Goal: Task Accomplishment & Management: Manage account settings

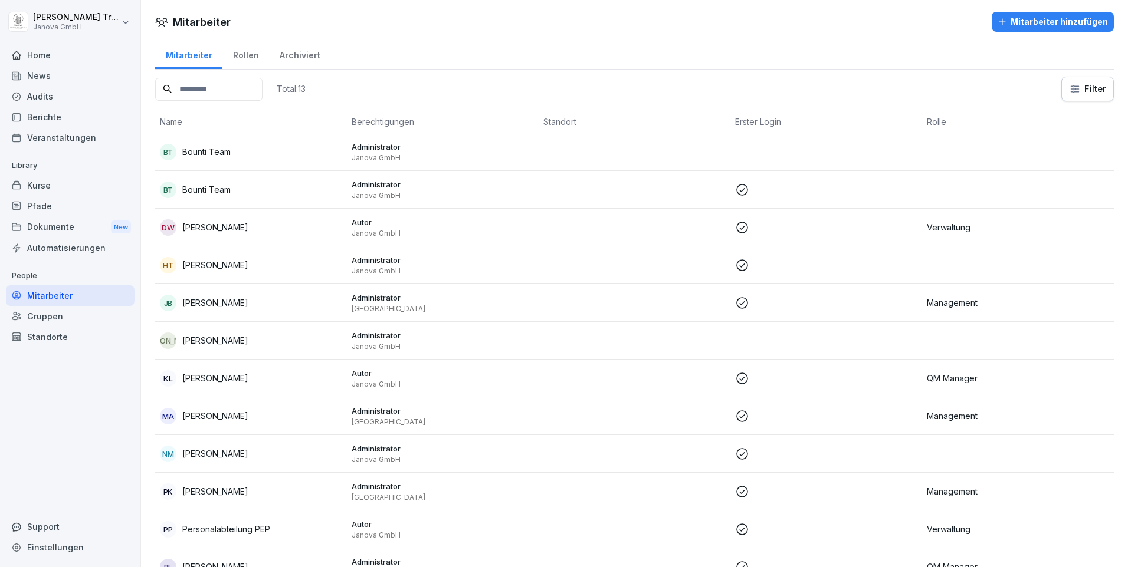
click at [205, 228] on p "[PERSON_NAME]" at bounding box center [215, 227] width 66 height 12
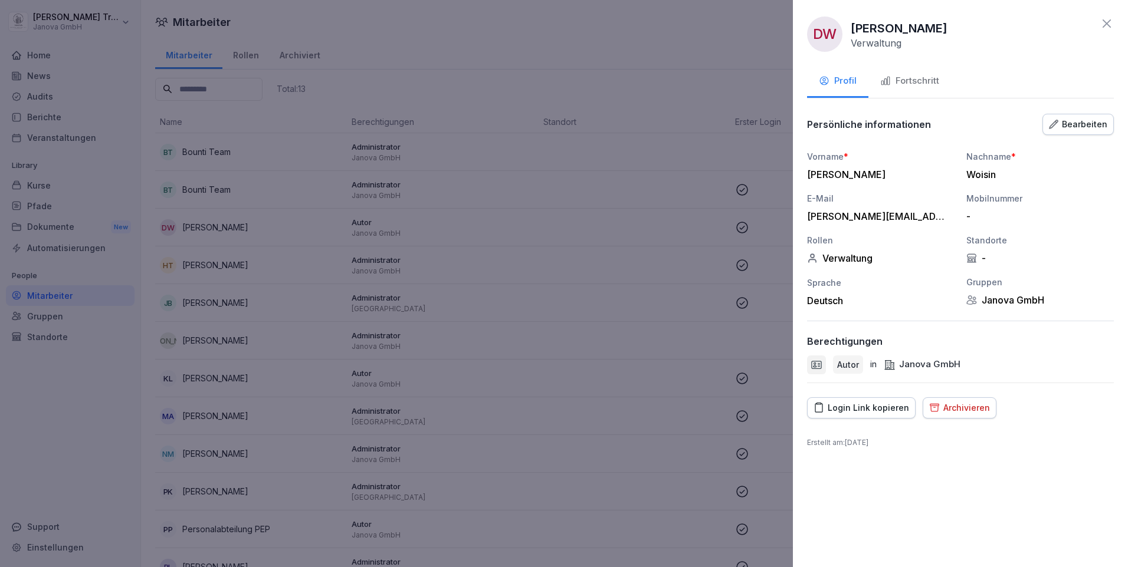
click at [1104, 26] on icon at bounding box center [1106, 23] width 8 height 8
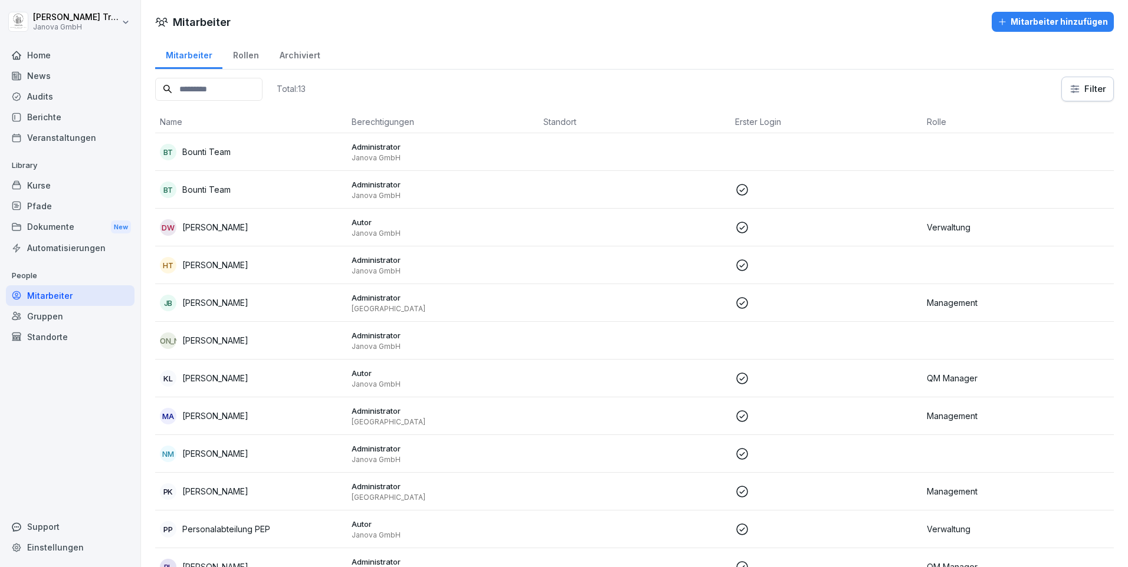
click at [41, 100] on div "Audits" at bounding box center [70, 96] width 129 height 21
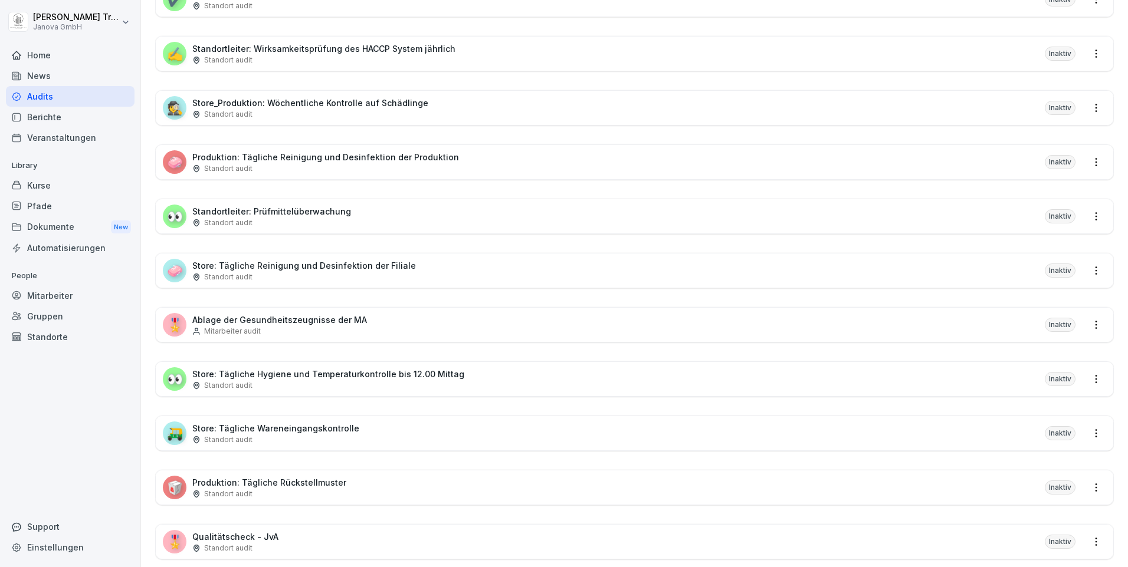
scroll to position [472, 0]
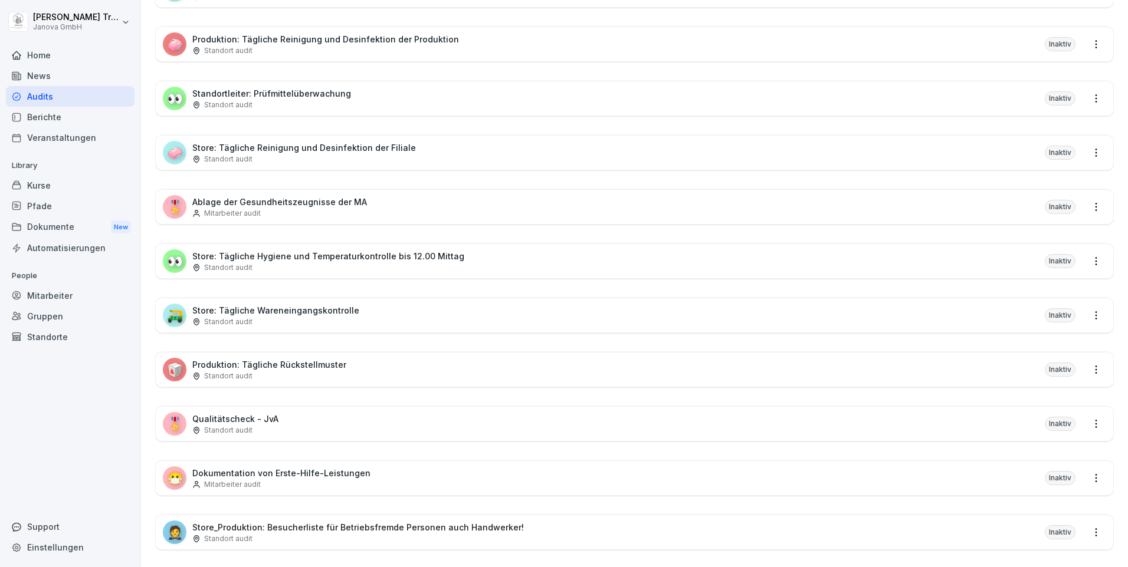
click at [278, 424] on div "🎖️ Qualitätscheck - JvA Standort audit Inaktiv" at bounding box center [634, 424] width 957 height 34
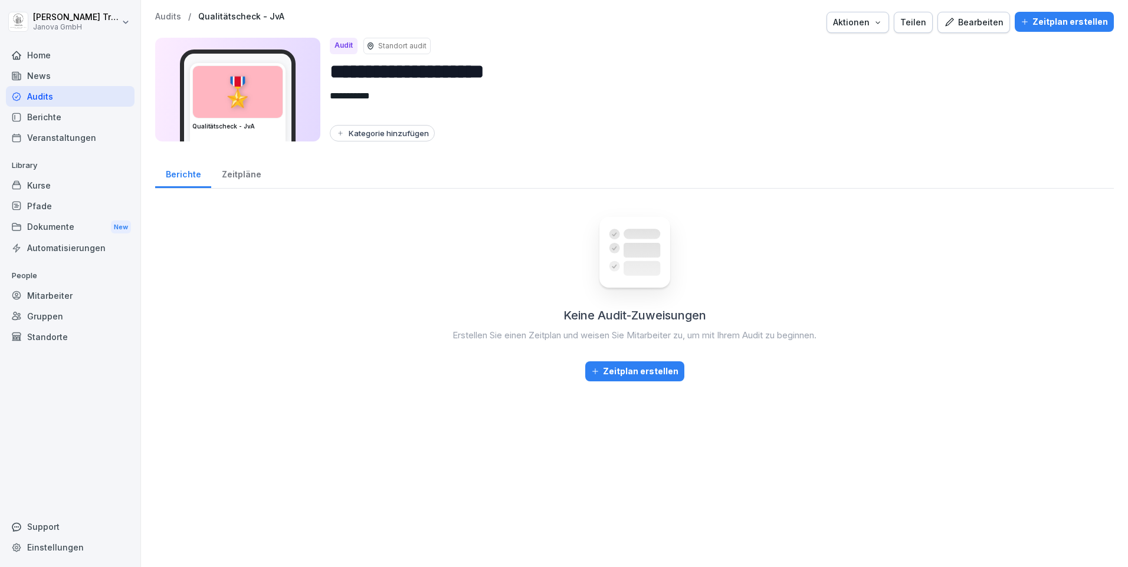
click at [967, 28] on div "Bearbeiten" at bounding box center [974, 22] width 60 height 13
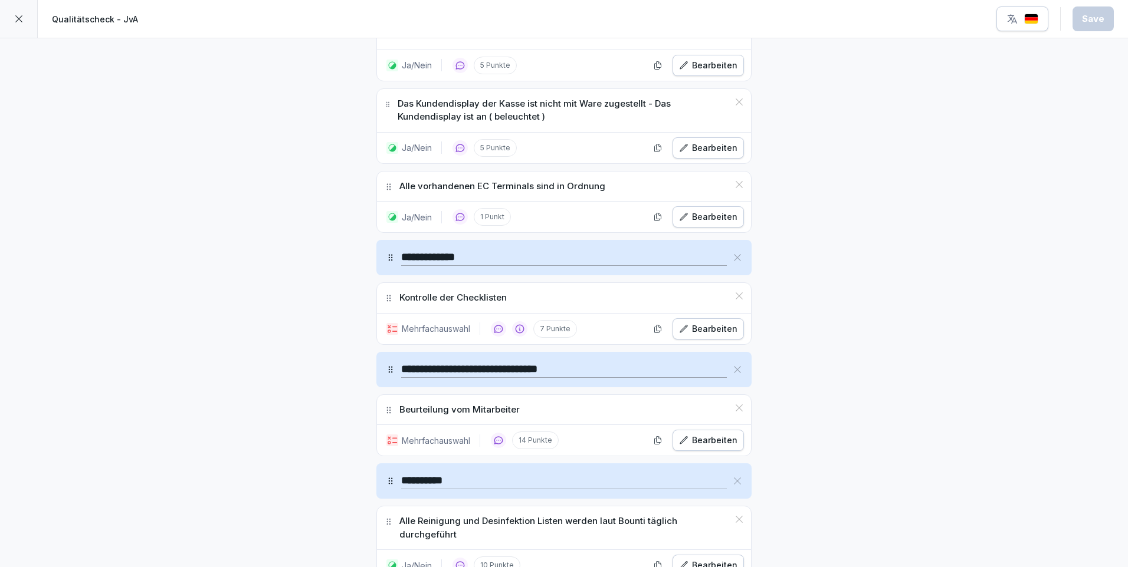
scroll to position [2857, 0]
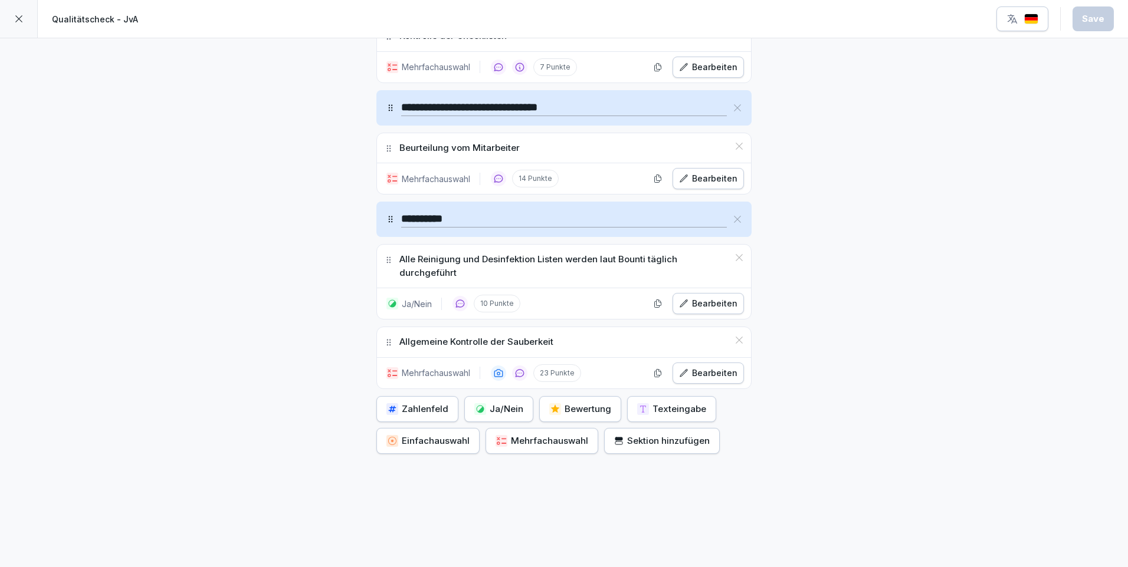
click at [629, 435] on div "Sektion hinzufügen" at bounding box center [662, 441] width 96 height 13
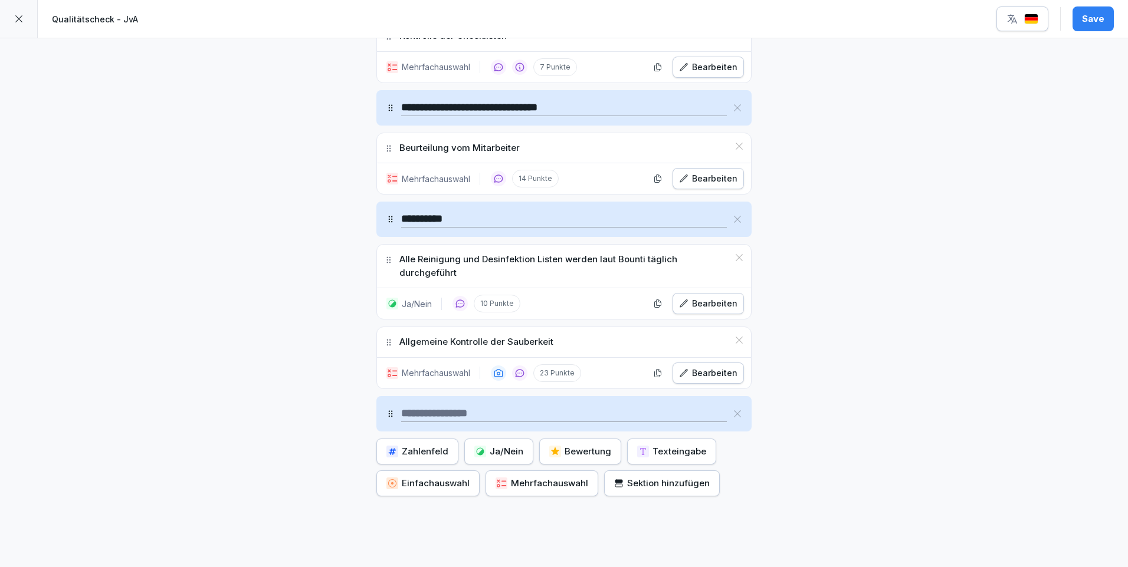
click at [1083, 21] on div "Save" at bounding box center [1093, 18] width 22 height 13
click at [22, 16] on icon at bounding box center [18, 18] width 7 height 7
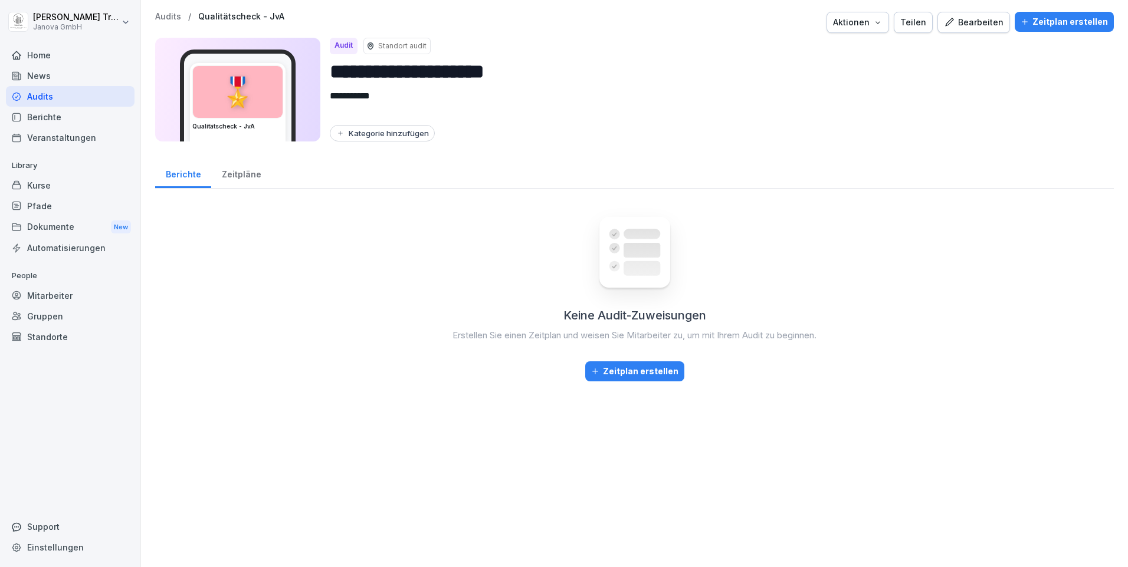
click at [51, 525] on div "Support" at bounding box center [70, 527] width 129 height 21
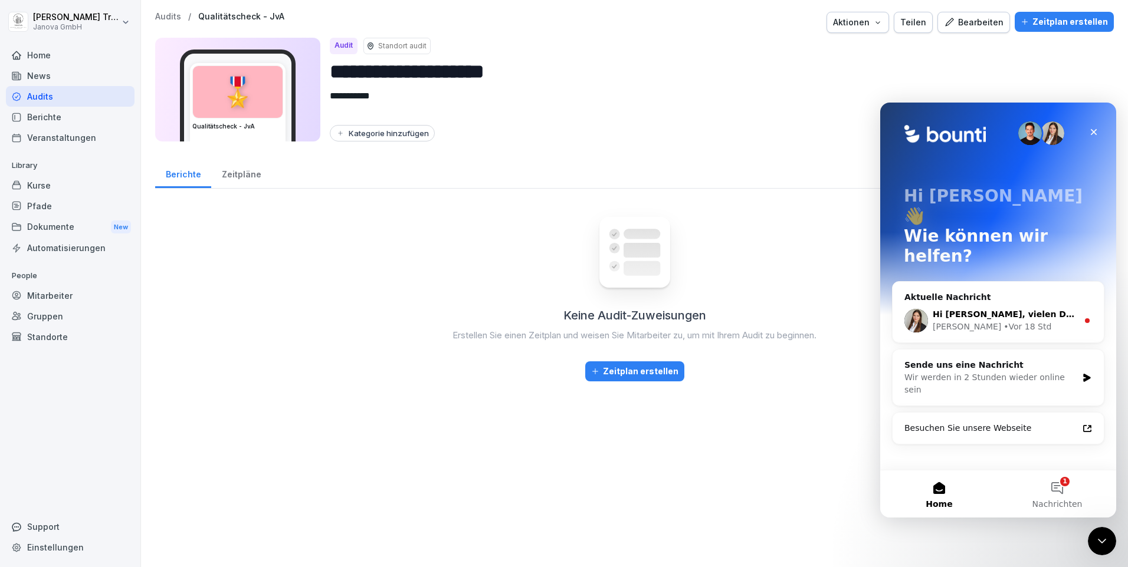
click at [1026, 321] on div "[PERSON_NAME] • Vor 18 Std" at bounding box center [1005, 327] width 145 height 12
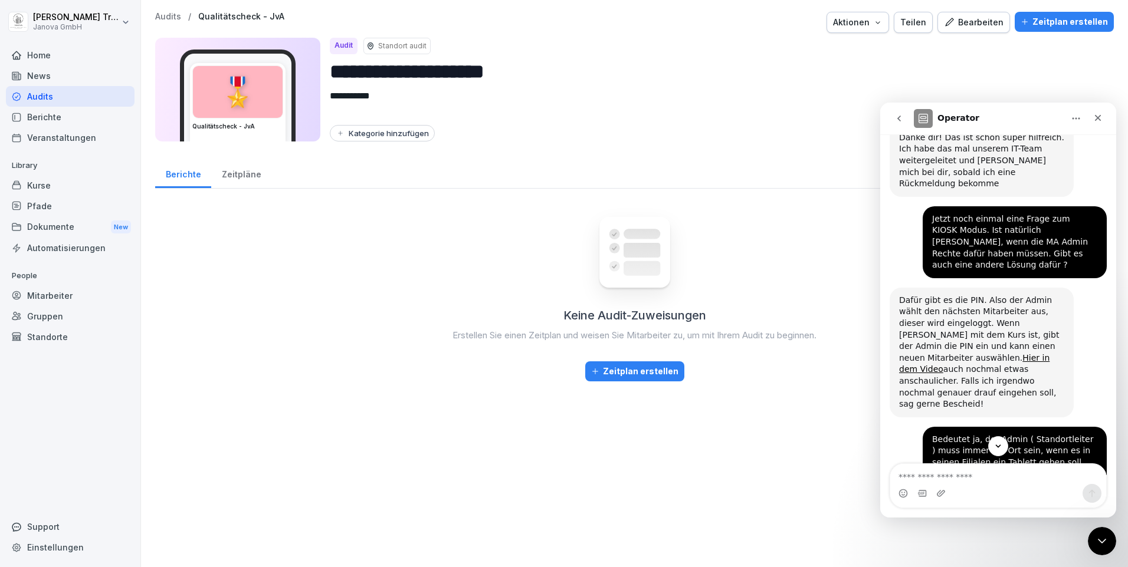
scroll to position [1052, 0]
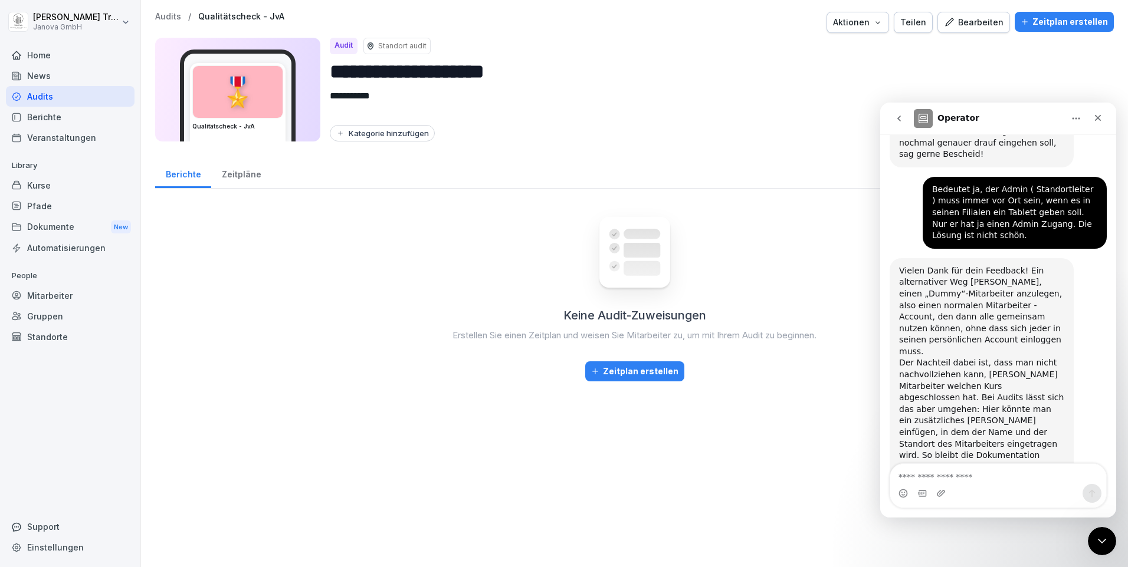
click at [57, 544] on div "Einstellungen" at bounding box center [70, 547] width 129 height 21
select select "**"
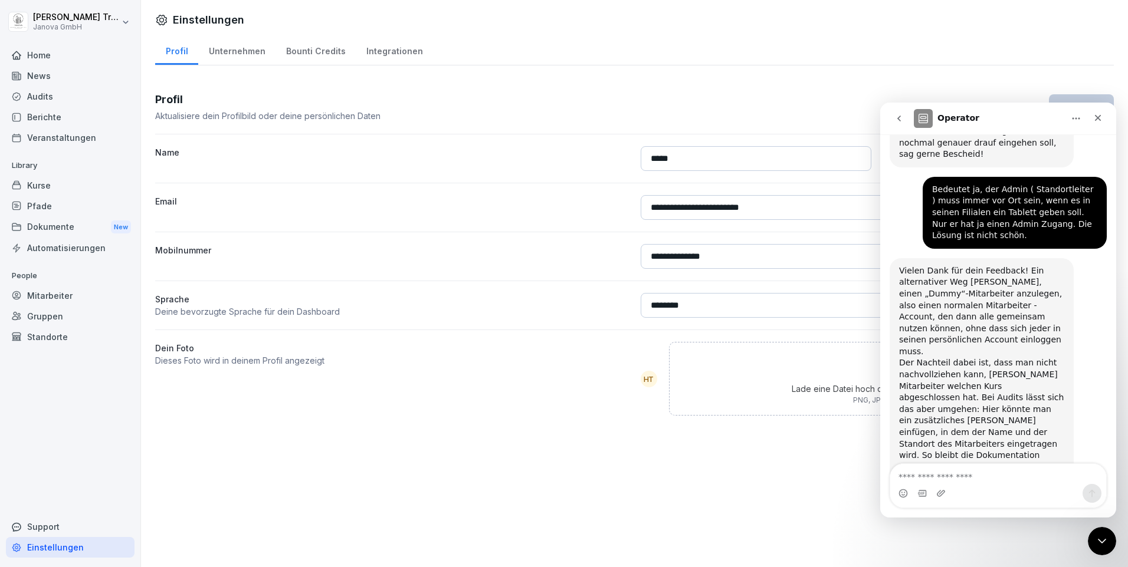
click at [58, 543] on div "Einstellungen" at bounding box center [70, 547] width 129 height 21
click at [478, 453] on div "**********" at bounding box center [634, 283] width 987 height 567
click at [927, 478] on textarea "Nachricht senden..." at bounding box center [998, 474] width 216 height 20
click at [903, 493] on icon "Emoji-Auswahl" at bounding box center [902, 493] width 9 height 9
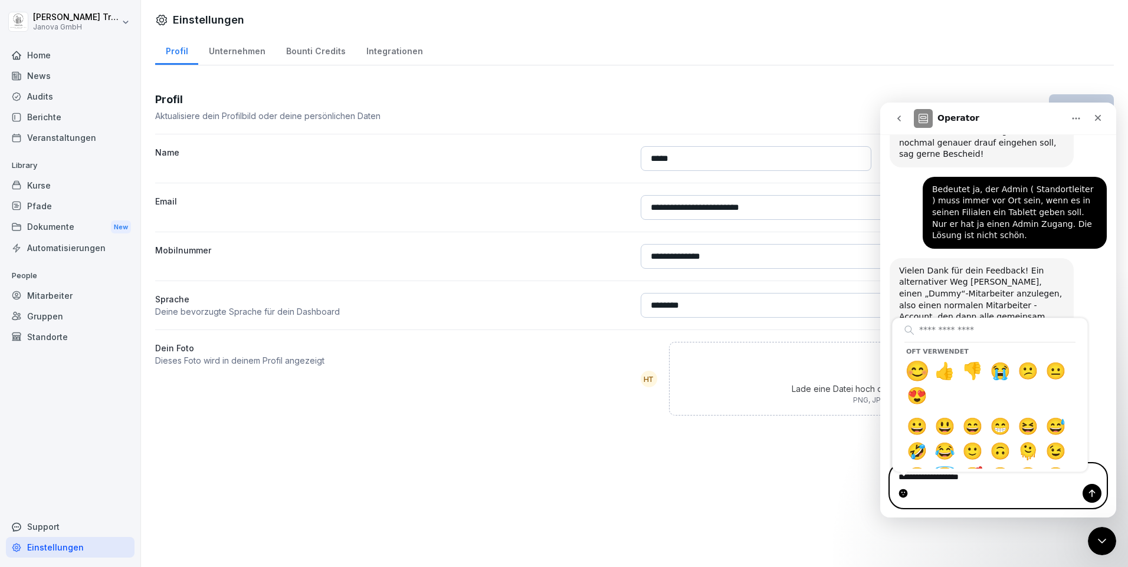
type textarea "**********"
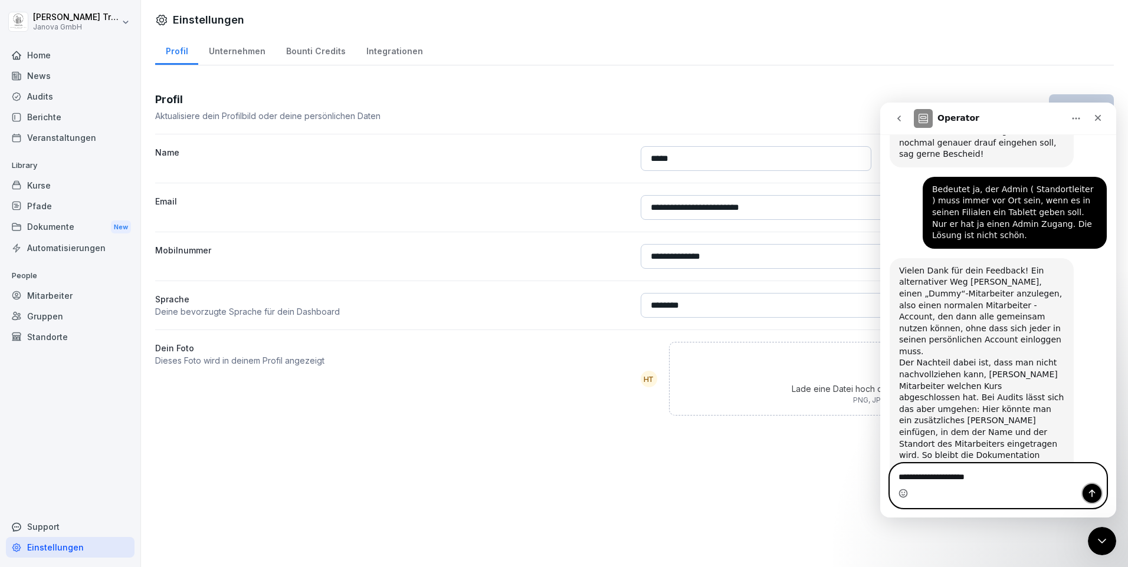
click at [1090, 498] on icon "Sende eine Nachricht…" at bounding box center [1091, 493] width 9 height 9
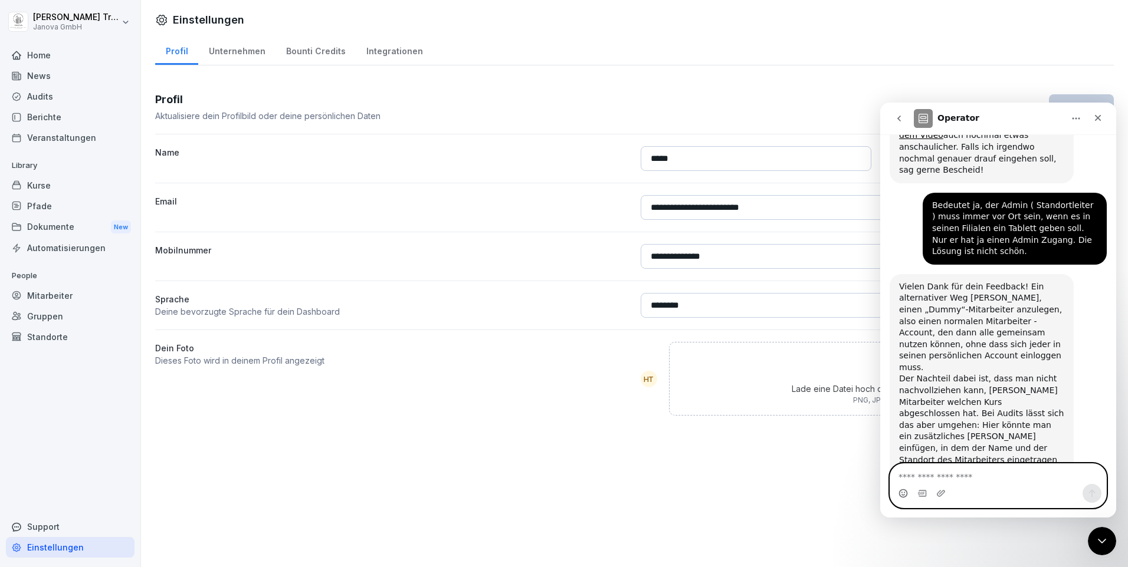
scroll to position [1120, 0]
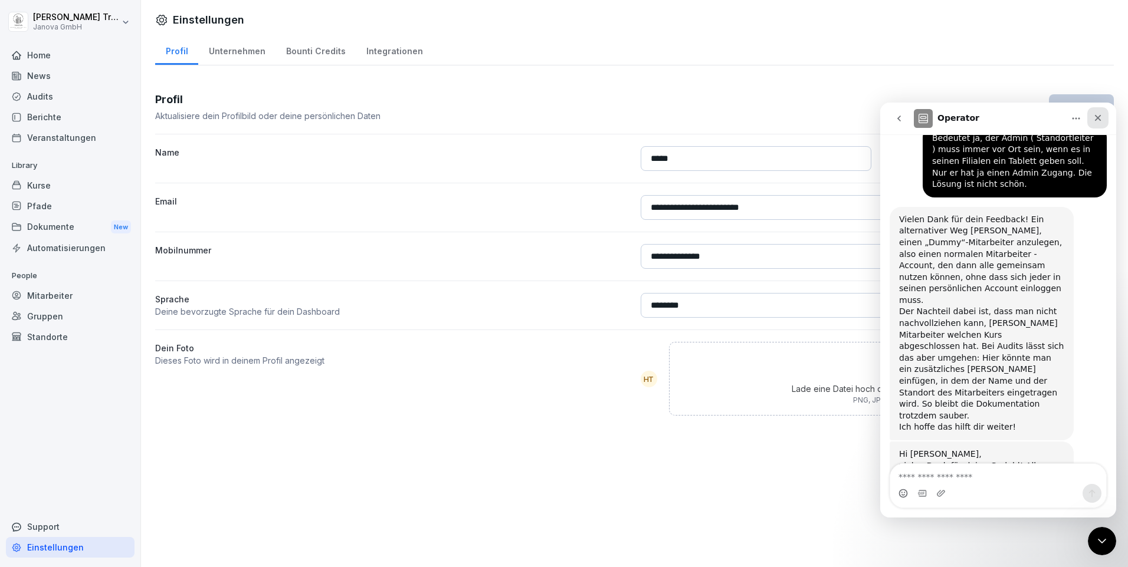
click at [1095, 118] on icon "Schließen" at bounding box center [1097, 117] width 9 height 9
